Goal: Transaction & Acquisition: Purchase product/service

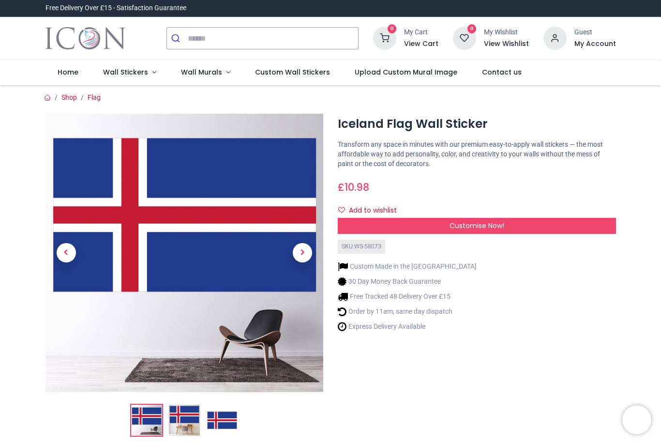
click at [493, 223] on span "Customise Now!" at bounding box center [476, 226] width 55 height 10
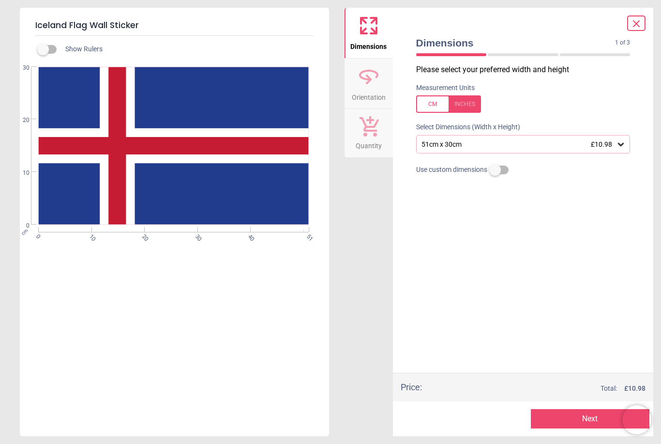
click at [614, 137] on div "51cm x 30cm £10.98" at bounding box center [523, 144] width 214 height 18
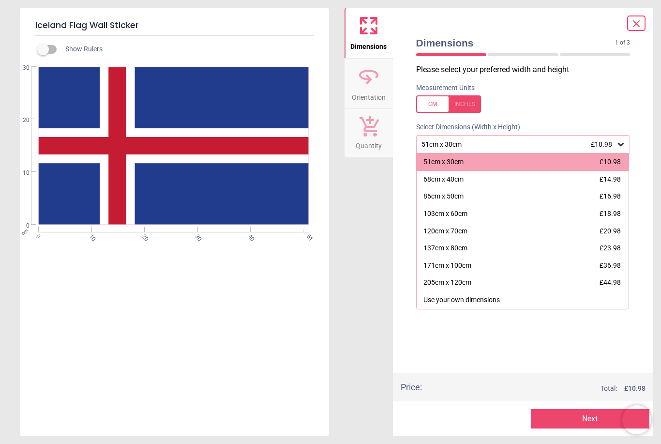
click at [618, 160] on span "£10.98" at bounding box center [609, 162] width 21 height 8
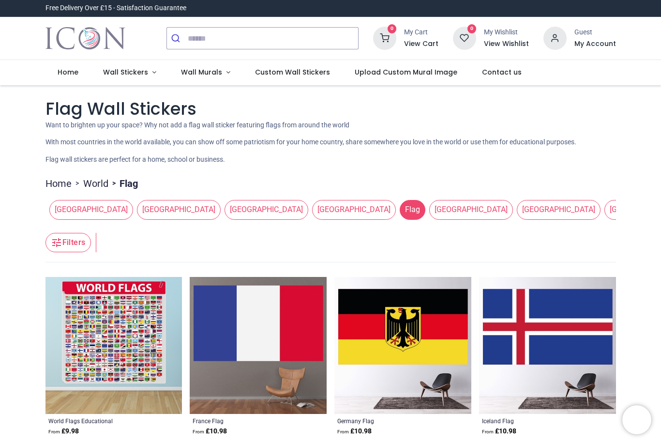
click at [303, 73] on span "Custom Wall Stickers" at bounding box center [292, 72] width 75 height 10
